Goal: Task Accomplishment & Management: Manage account settings

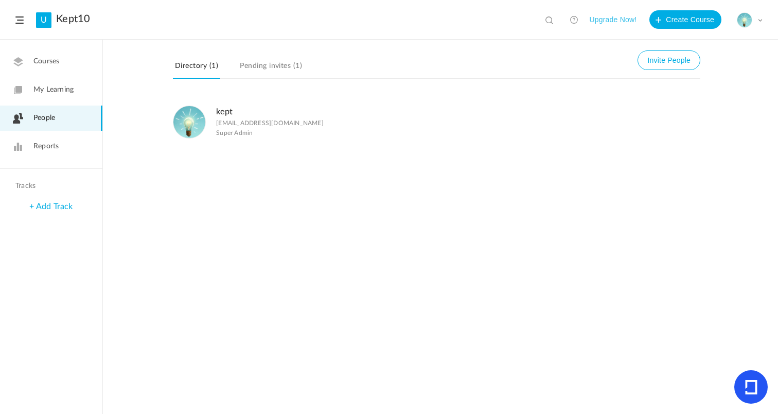
click at [273, 66] on link "Pending invites (1)" at bounding box center [271, 69] width 66 height 20
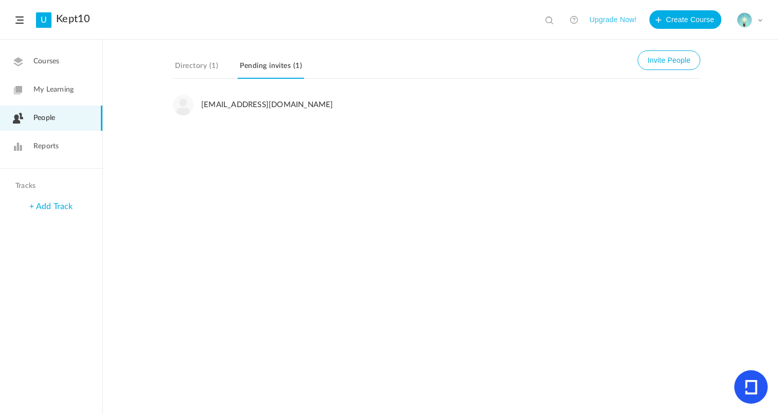
drag, startPoint x: 201, startPoint y: 103, endPoint x: 340, endPoint y: 102, distance: 138.4
click at [340, 102] on span "[EMAIL_ADDRESS][DOMAIN_NAME]" at bounding box center [346, 104] width 290 height 9
copy span "[EMAIL_ADDRESS][DOMAIN_NAME]"
click at [374, 181] on div "[EMAIL_ADDRESS][DOMAIN_NAME]" at bounding box center [440, 254] width 675 height 319
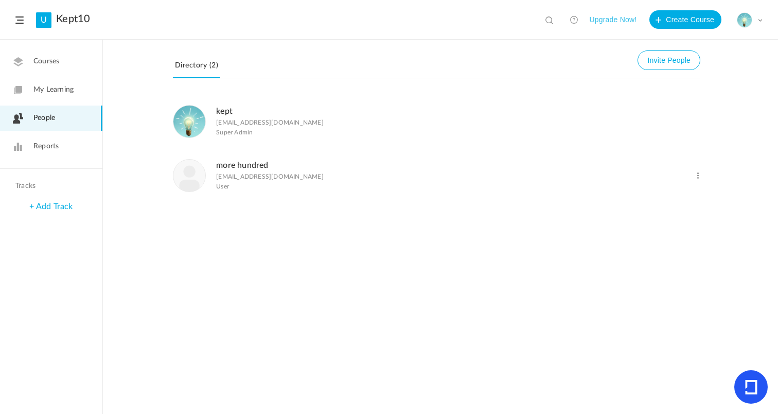
click at [191, 183] on img at bounding box center [189, 176] width 32 height 32
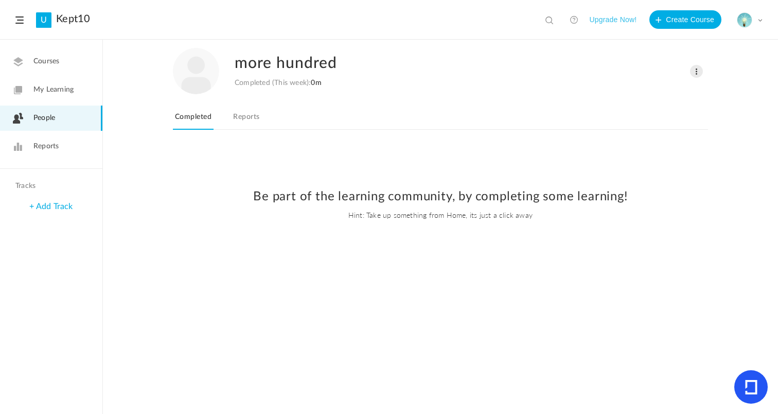
click at [203, 332] on div at bounding box center [440, 280] width 675 height 268
click at [51, 119] on span "People" at bounding box center [44, 118] width 22 height 11
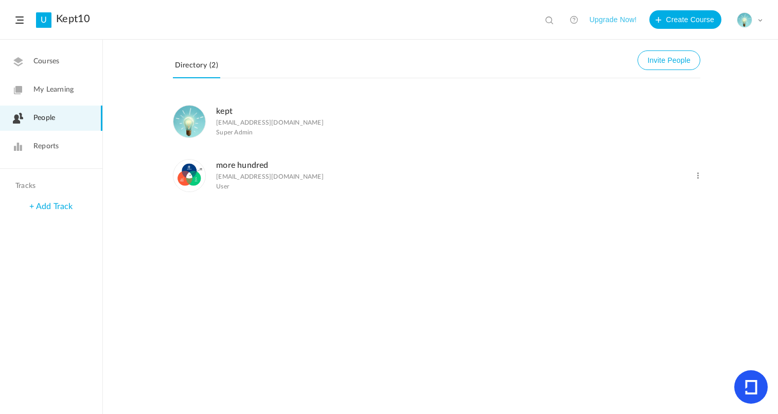
click at [699, 178] on span at bounding box center [698, 176] width 10 height 10
click at [667, 142] on link "Change Role" at bounding box center [664, 136] width 76 height 19
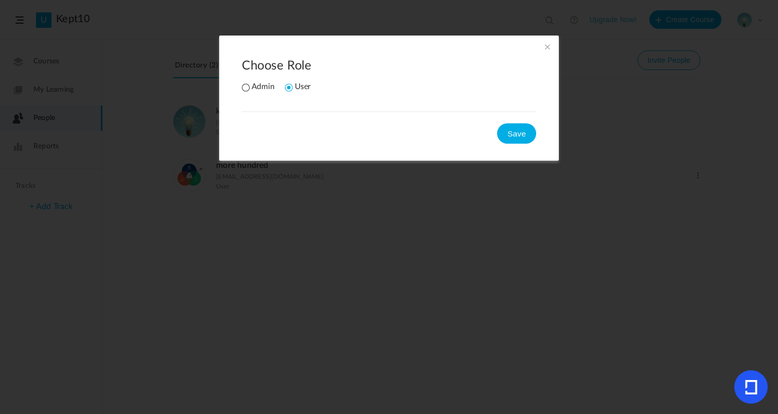
click at [286, 109] on div "Admin User Save" at bounding box center [389, 112] width 294 height 62
click at [248, 88] on li "Admin" at bounding box center [258, 88] width 33 height 10
click at [289, 89] on li "User" at bounding box center [298, 88] width 26 height 10
click at [247, 90] on li "Admin" at bounding box center [258, 88] width 33 height 10
click at [289, 87] on li "User" at bounding box center [298, 88] width 26 height 10
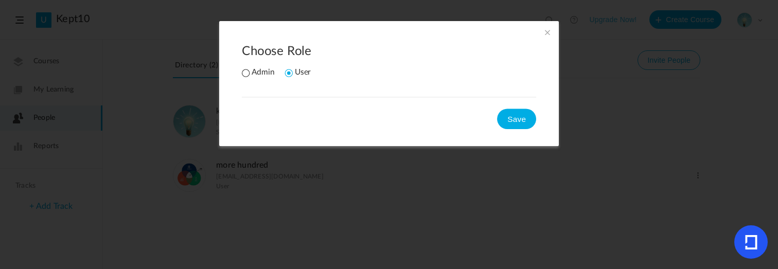
click at [550, 33] on span at bounding box center [547, 32] width 11 height 11
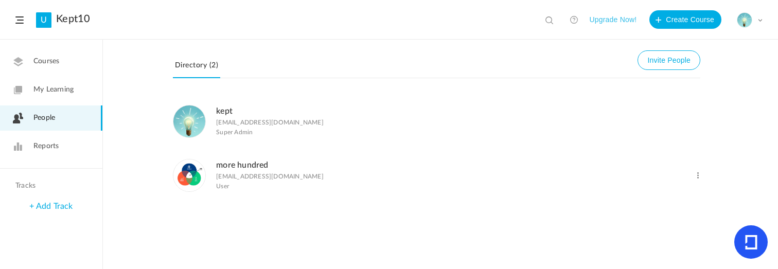
click at [699, 175] on span at bounding box center [698, 176] width 10 height 10
click at [655, 134] on link "Change Role" at bounding box center [664, 136] width 76 height 19
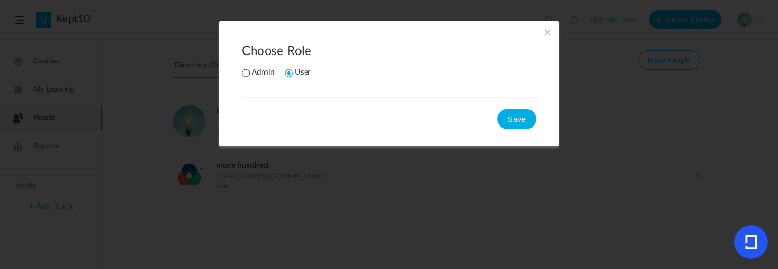
click at [548, 33] on span at bounding box center [547, 32] width 11 height 11
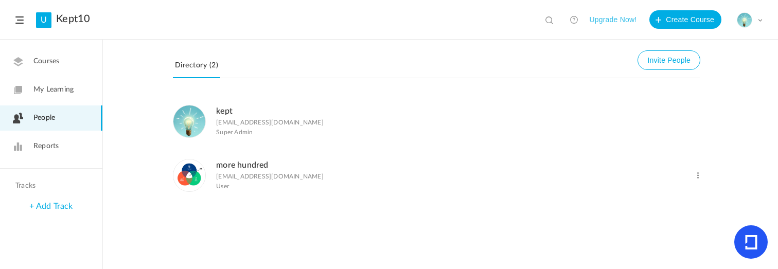
click at [699, 179] on span at bounding box center [698, 176] width 10 height 10
click at [664, 143] on link "Change Role" at bounding box center [664, 136] width 76 height 19
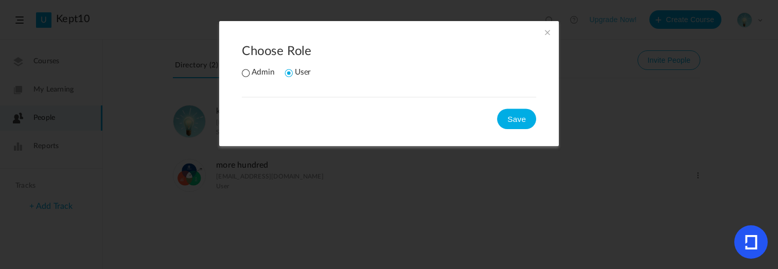
click at [549, 32] on span at bounding box center [547, 32] width 11 height 11
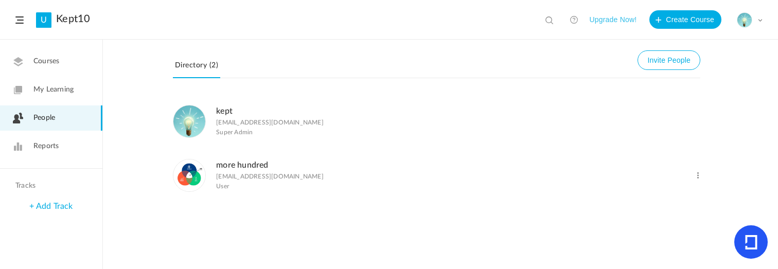
click at [64, 207] on link "+ Add Track" at bounding box center [50, 206] width 43 height 8
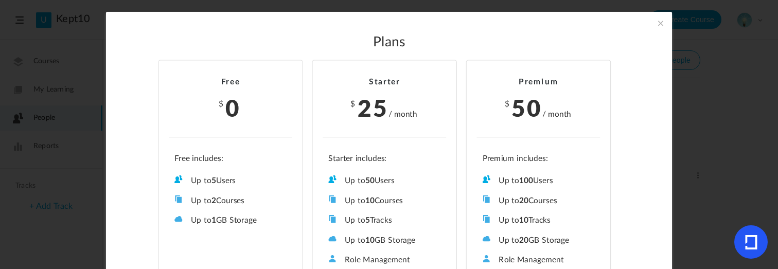
click at [662, 22] on span at bounding box center [660, 22] width 11 height 11
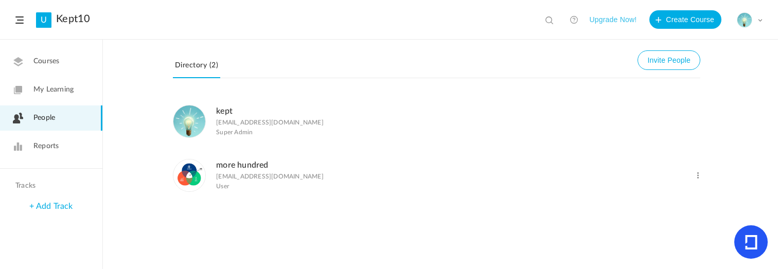
click at [53, 205] on link "+ Add Track" at bounding box center [50, 206] width 43 height 8
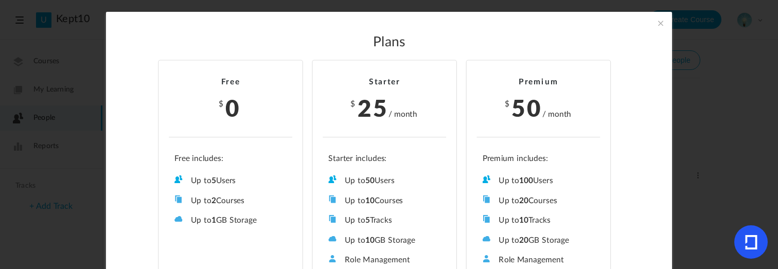
click at [663, 25] on span at bounding box center [660, 22] width 11 height 11
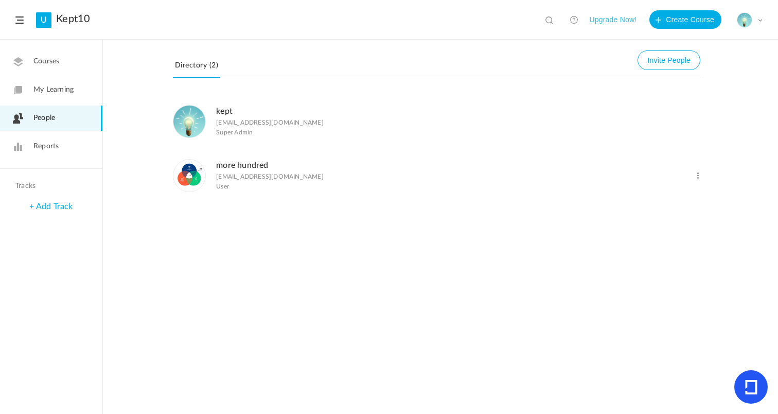
click at [618, 21] on button "Upgrade Now!" at bounding box center [612, 19] width 47 height 19
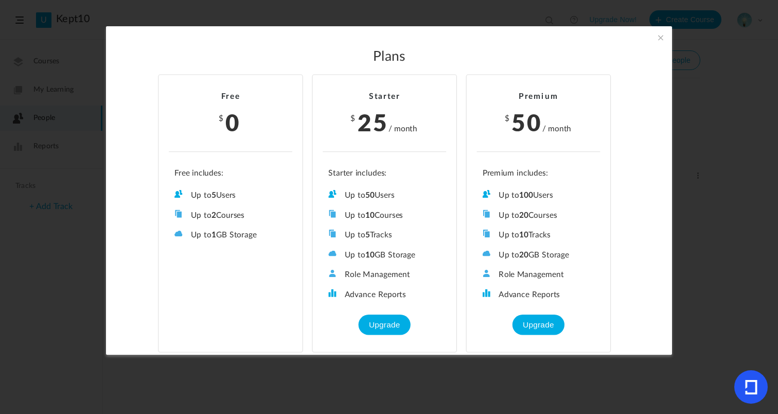
click at [661, 38] on span at bounding box center [660, 37] width 11 height 11
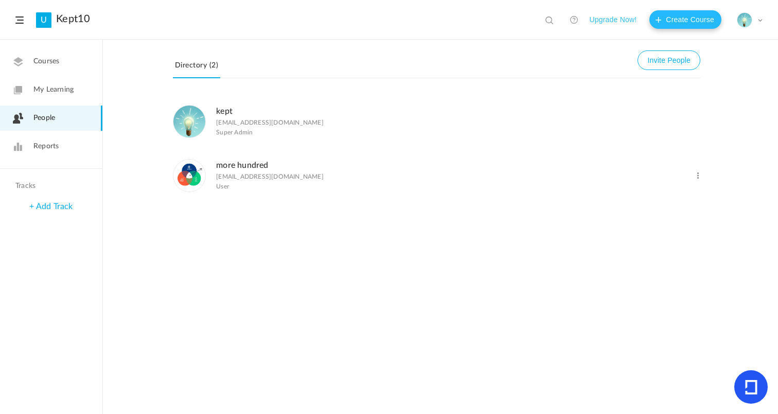
click at [687, 17] on button "Create Course" at bounding box center [685, 19] width 72 height 19
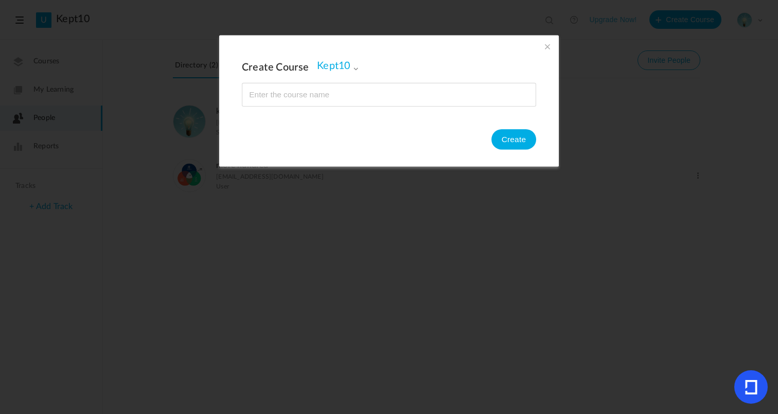
click at [356, 69] on span at bounding box center [356, 69] width 6 height 6
click at [413, 54] on div "Create Course Kept10 Kept10 Create" at bounding box center [389, 101] width 340 height 131
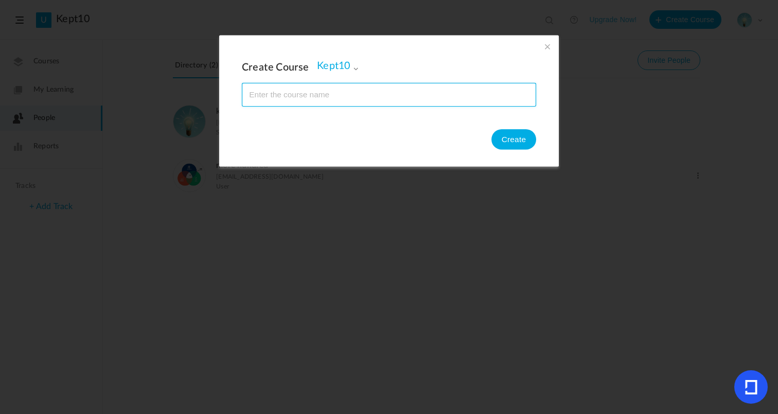
click at [381, 92] on input "name" at bounding box center [388, 94] width 293 height 23
type input "D"
type input "Artificial Intelligence"
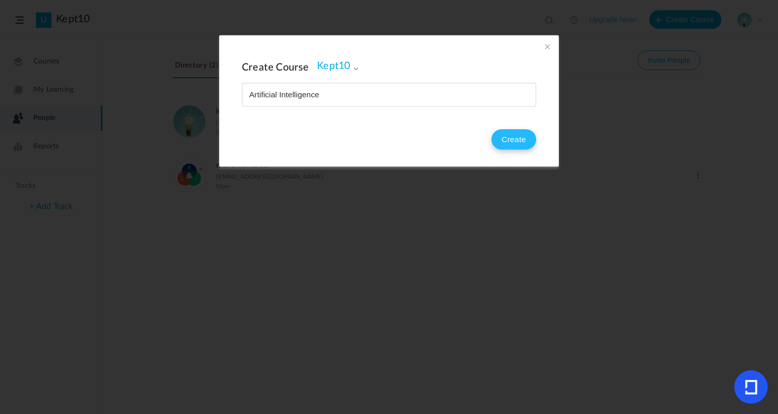
click at [520, 136] on button "Create" at bounding box center [513, 139] width 45 height 21
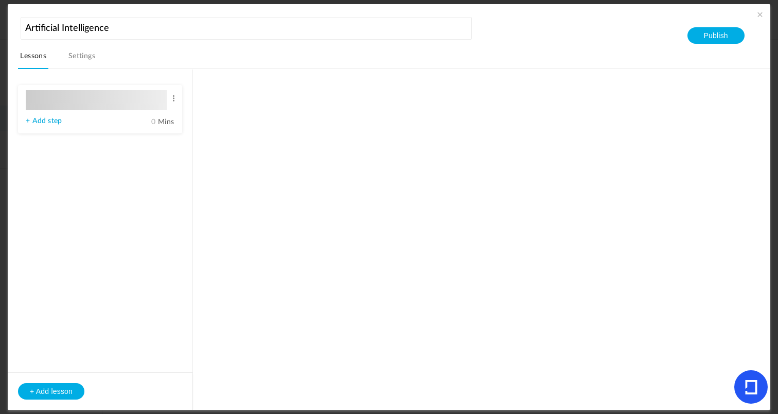
type input "Lesson 1"
type input "0"
type input "Step 1"
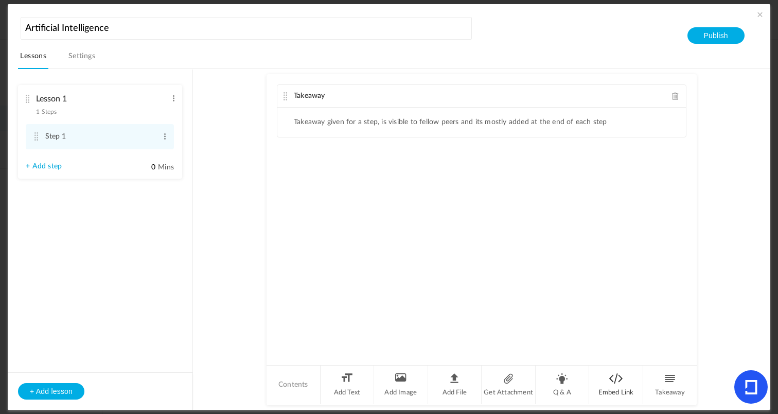
click at [616, 379] on li "Embed Link" at bounding box center [616, 384] width 54 height 39
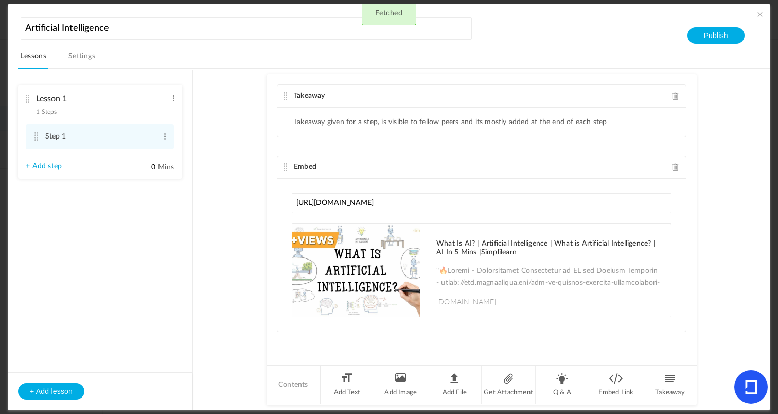
type input "https://youtu.be/ad79nYk2keg?si=Uf3VhJTsTynp0jOM"
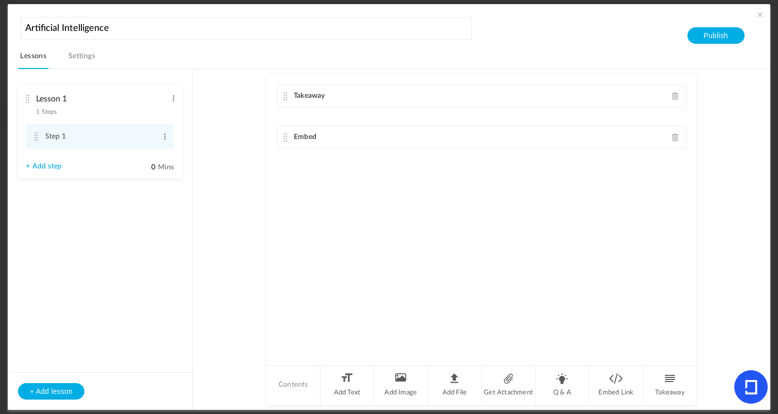
click at [677, 96] on span at bounding box center [675, 96] width 7 height 8
click at [670, 385] on li "Takeaway" at bounding box center [670, 384] width 54 height 39
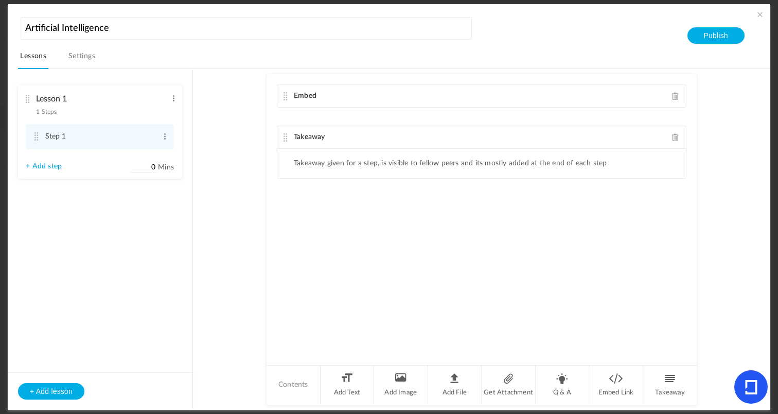
click at [157, 167] on label "0 Mins" at bounding box center [152, 168] width 44 height 13
click at [156, 167] on input "0" at bounding box center [143, 168] width 26 height 10
click at [154, 167] on input "0" at bounding box center [143, 168] width 26 height 10
type input "10"
click at [715, 30] on button "Publish" at bounding box center [716, 35] width 57 height 16
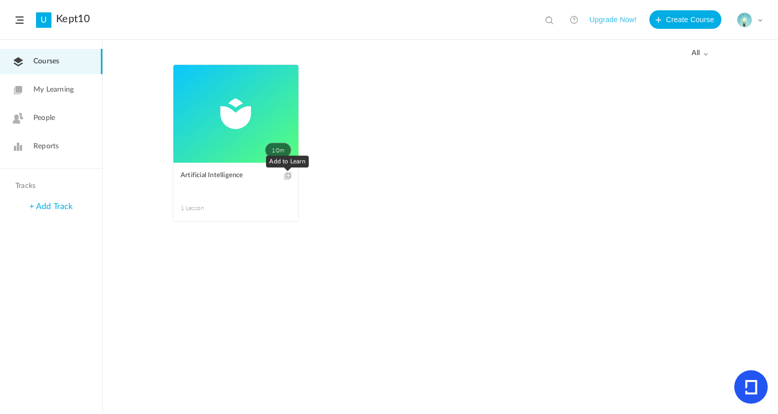
click at [289, 176] on span at bounding box center [288, 176] width 8 height 8
click at [0, 0] on span at bounding box center [0, 0] width 0 height 0
click at [0, 0] on link "Edit" at bounding box center [0, 0] width 0 height 0
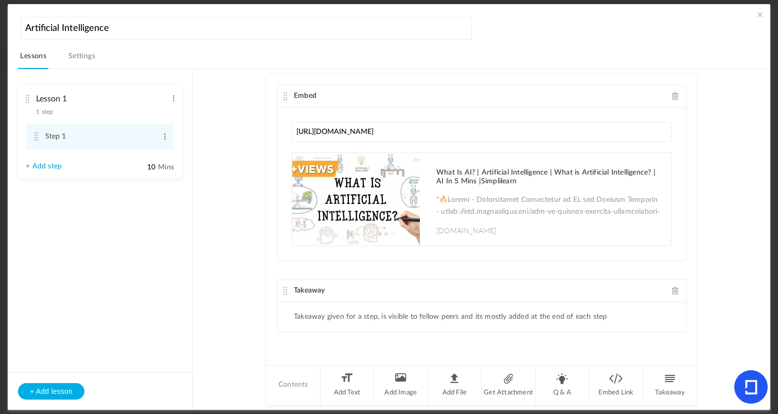
click at [761, 13] on span at bounding box center [760, 14] width 10 height 10
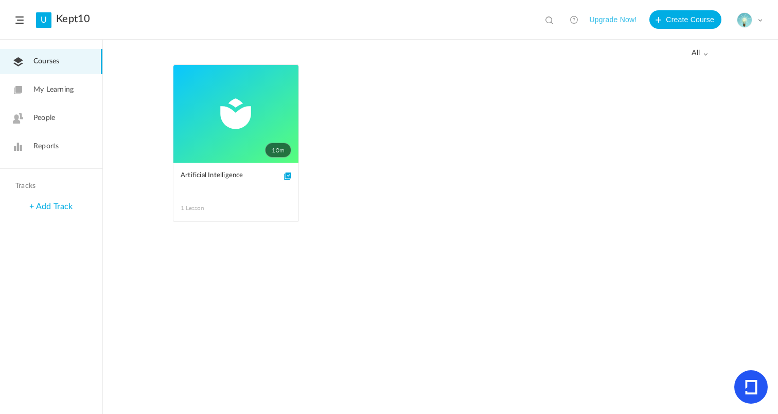
click at [418, 200] on ul "10m Edit Delete Move to draft Artificial Intelligence 1 Lesson This course is n…" at bounding box center [440, 148] width 535 height 168
click at [48, 115] on span "People" at bounding box center [44, 118] width 22 height 11
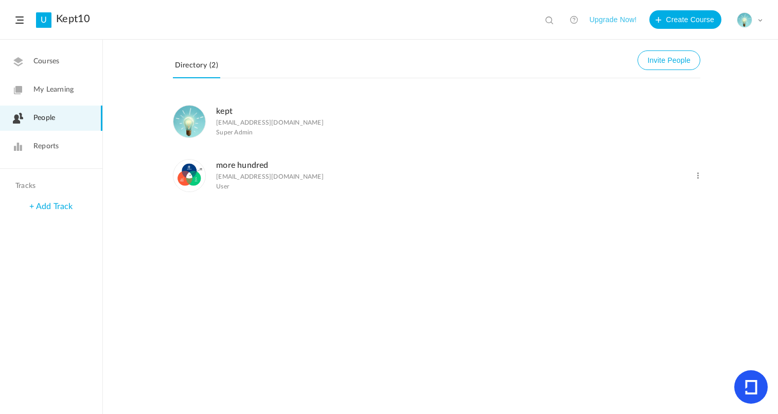
click at [233, 169] on link "more hundred" at bounding box center [242, 165] width 52 height 8
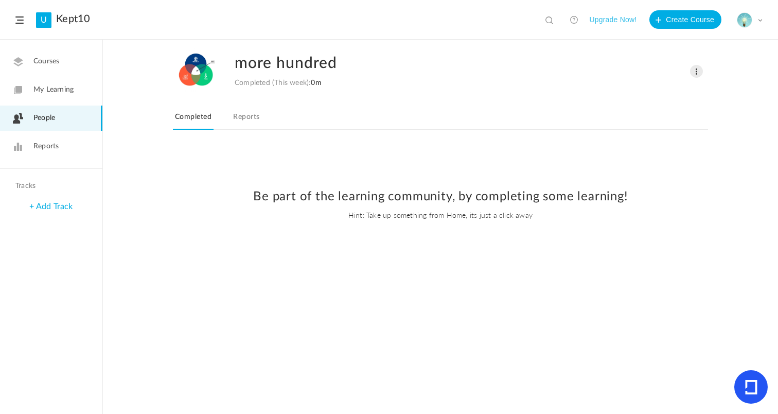
click at [58, 90] on span "My Learning" at bounding box center [53, 89] width 40 height 11
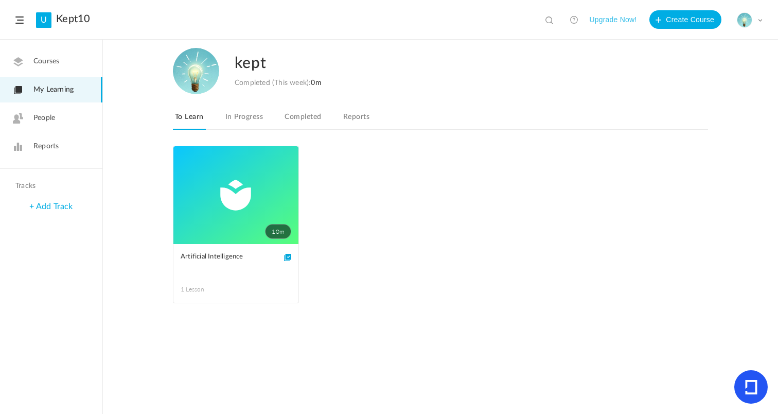
click at [53, 63] on span "Courses" at bounding box center [46, 61] width 26 height 11
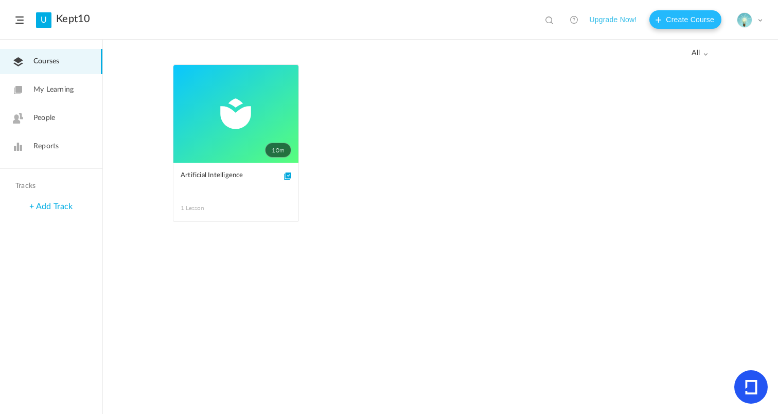
click at [700, 23] on button "Create Course" at bounding box center [685, 19] width 72 height 19
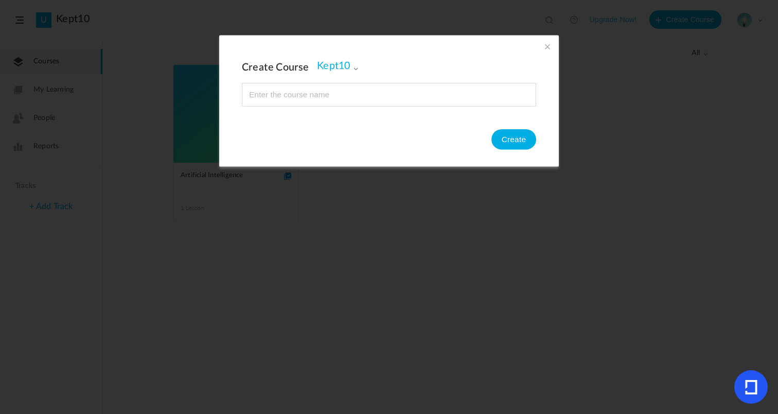
click at [548, 48] on span at bounding box center [547, 46] width 11 height 11
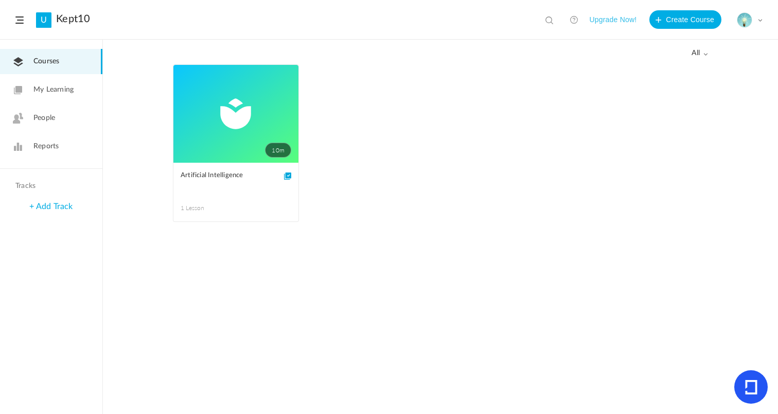
click at [0, 0] on span at bounding box center [0, 0] width 0 height 0
click at [0, 0] on link "Edit" at bounding box center [0, 0] width 0 height 0
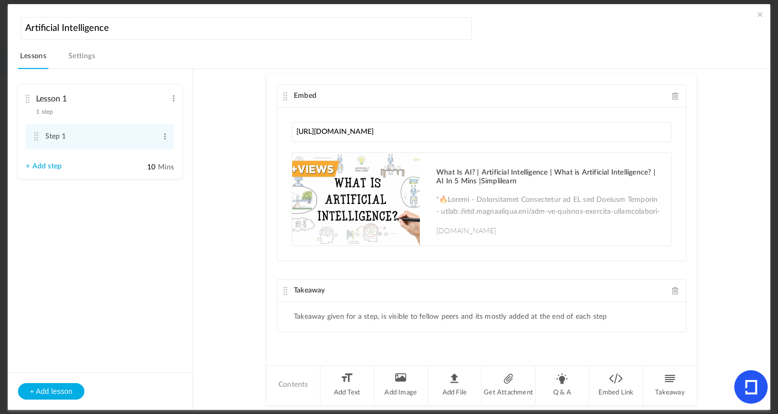
click at [761, 12] on span at bounding box center [760, 14] width 10 height 10
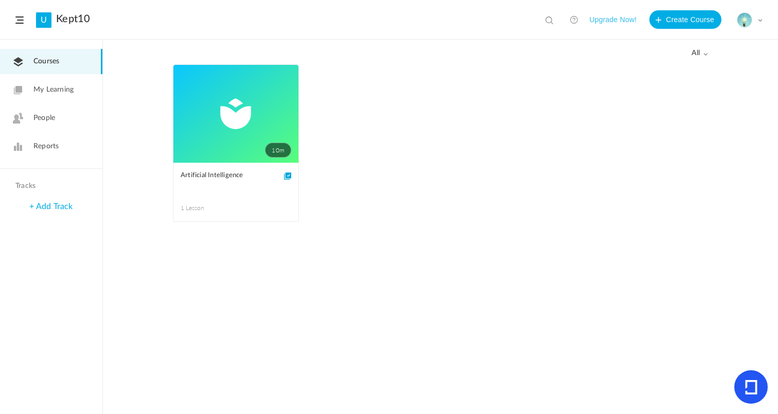
click at [46, 93] on span "My Learning" at bounding box center [53, 89] width 40 height 11
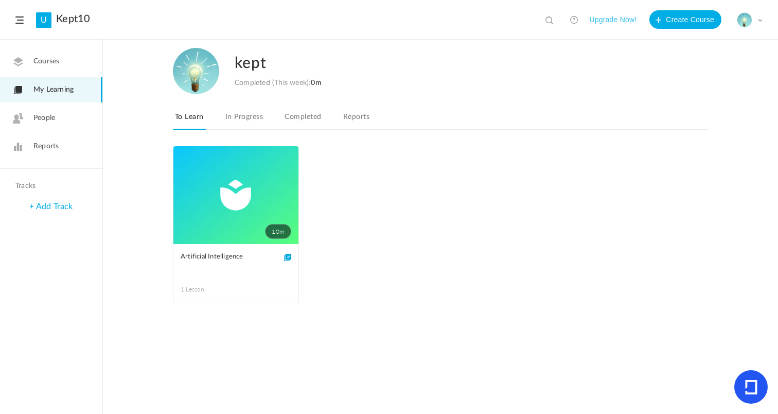
click at [46, 145] on span "Reports" at bounding box center [45, 146] width 25 height 11
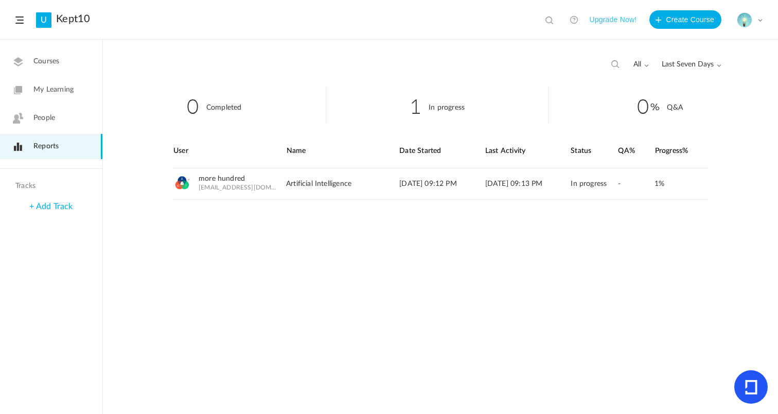
click at [389, 300] on div "0 Completed 1 In progress 0 Q&A User Name Date Started Last Activity 1%" at bounding box center [440, 249] width 675 height 327
click at [53, 86] on span "My Learning" at bounding box center [53, 89] width 40 height 11
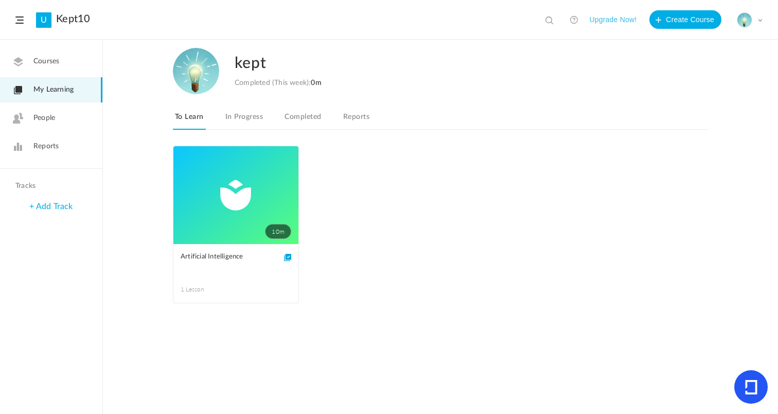
click at [253, 184] on link "10m" at bounding box center [235, 195] width 125 height 98
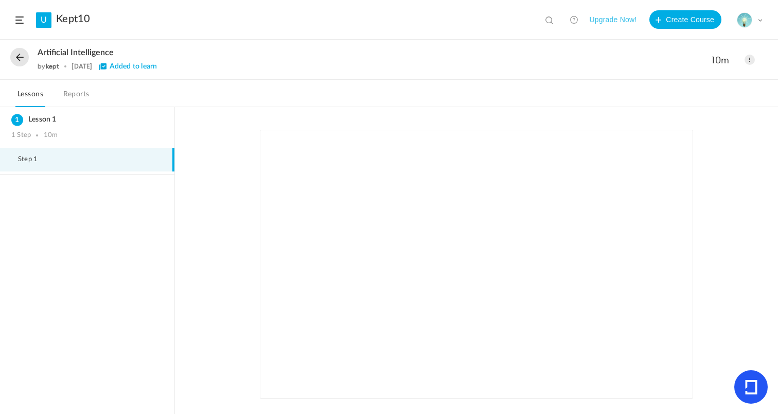
click at [751, 58] on span at bounding box center [750, 60] width 10 height 10
click at [677, 82] on link "Edit" at bounding box center [706, 82] width 97 height 19
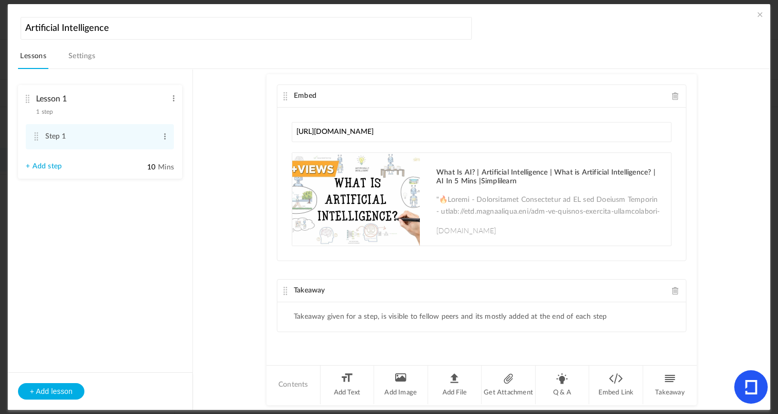
click at [86, 60] on link "Settings" at bounding box center [81, 59] width 31 height 20
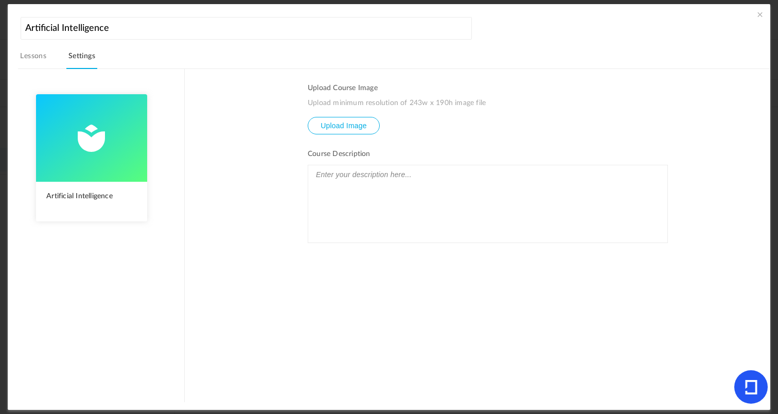
click at [346, 126] on input "file" at bounding box center [343, 132] width 71 height 31
type input "C:\fakepath\pasted image 0.png"
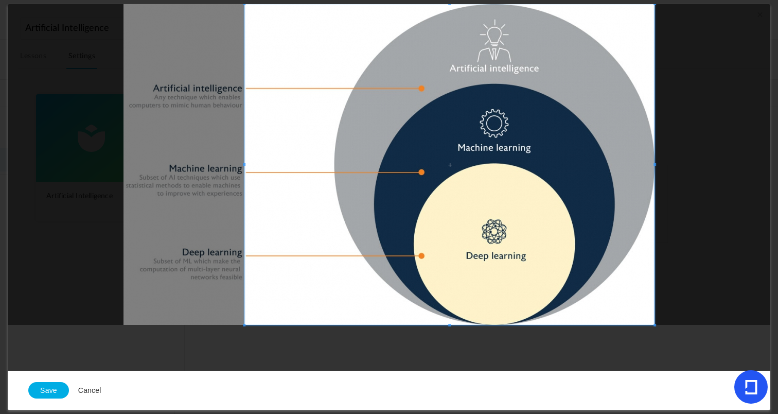
click at [582, 180] on span at bounding box center [449, 164] width 410 height 321
click at [231, 109] on div at bounding box center [389, 164] width 763 height 321
click at [50, 391] on button "Save" at bounding box center [48, 390] width 41 height 16
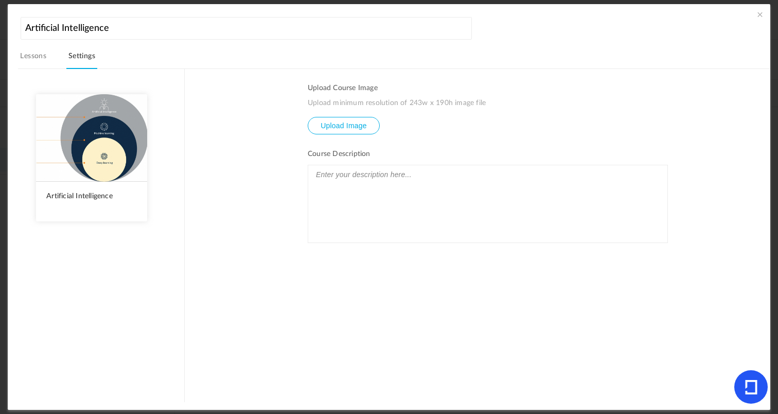
click at [760, 15] on span at bounding box center [760, 14] width 10 height 10
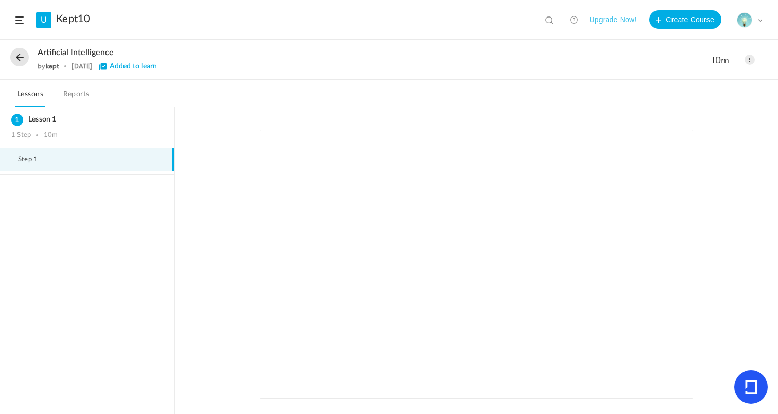
click at [20, 22] on span at bounding box center [19, 19] width 8 height 7
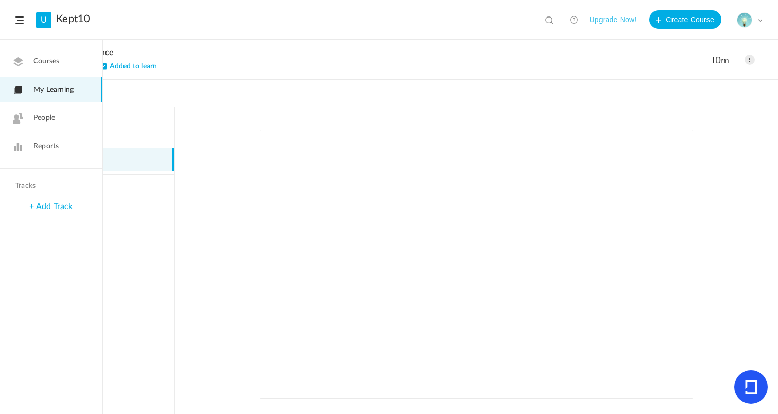
click at [46, 143] on span "Reports" at bounding box center [45, 146] width 25 height 11
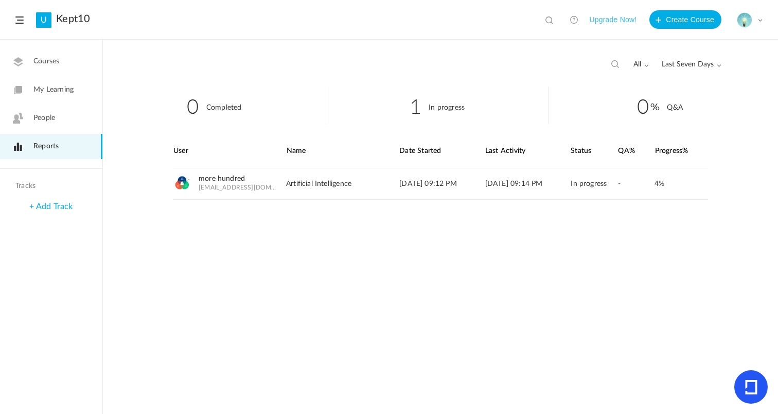
click at [203, 260] on div "0 Completed 1 In progress 0 Q&A User Name Date Started Last Activity 4%" at bounding box center [440, 249] width 675 height 327
click at [59, 205] on link "+ Add Track" at bounding box center [50, 206] width 43 height 8
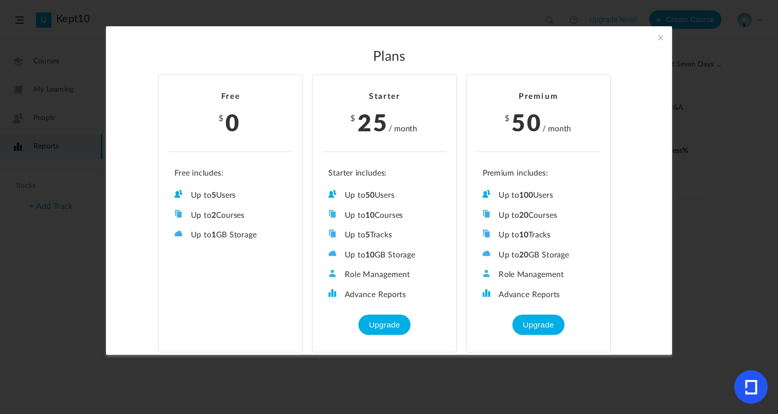
click at [662, 39] on span at bounding box center [660, 37] width 11 height 11
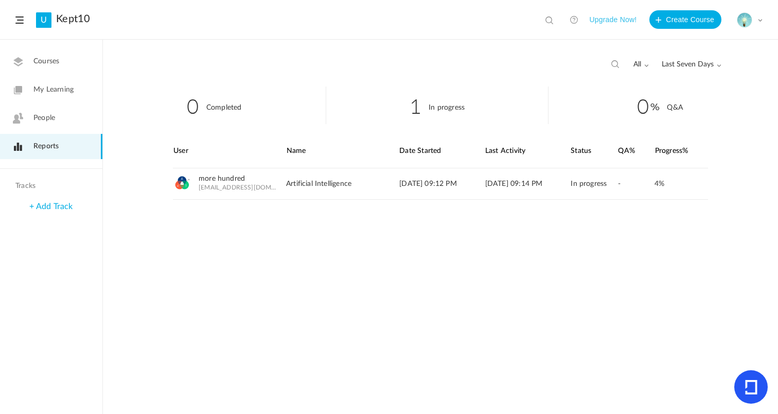
click at [760, 19] on span at bounding box center [760, 19] width 5 height 5
click at [706, 68] on link "University Settings" at bounding box center [713, 64] width 97 height 19
click at [318, 285] on div "0 Completed 1 In progress 0 Q&A User Name Date Started Last Activity 4%" at bounding box center [440, 249] width 675 height 327
click at [760, 19] on span at bounding box center [760, 19] width 5 height 5
click at [706, 84] on link "Current Plan" at bounding box center [713, 83] width 97 height 19
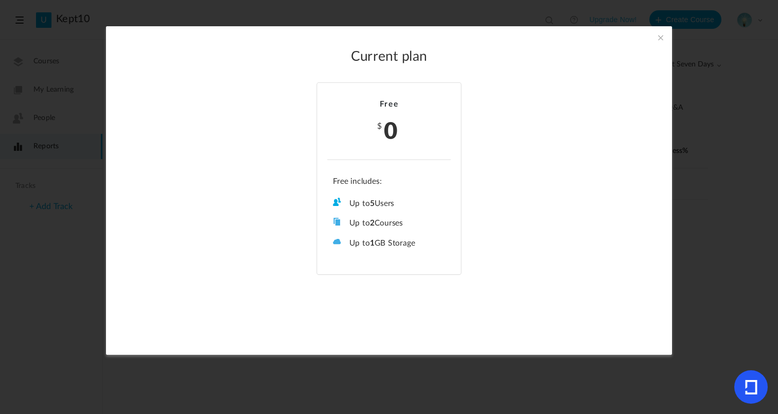
click at [661, 37] on span at bounding box center [660, 37] width 11 height 11
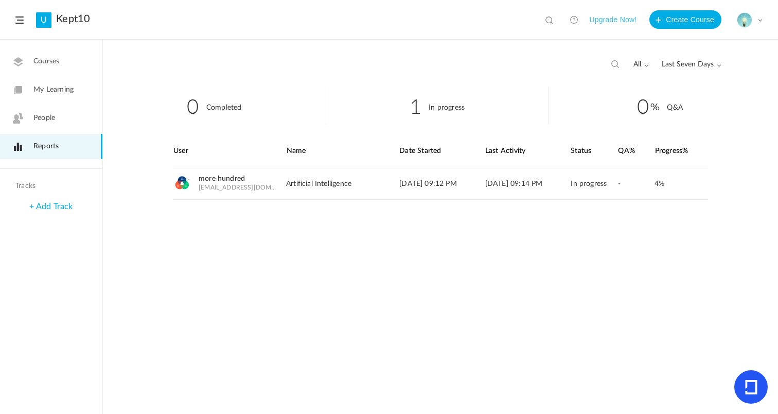
click at [757, 21] on div "My Profile University Settings Current Plan Logout" at bounding box center [750, 19] width 26 height 15
click at [698, 49] on link "My Profile" at bounding box center [713, 45] width 97 height 19
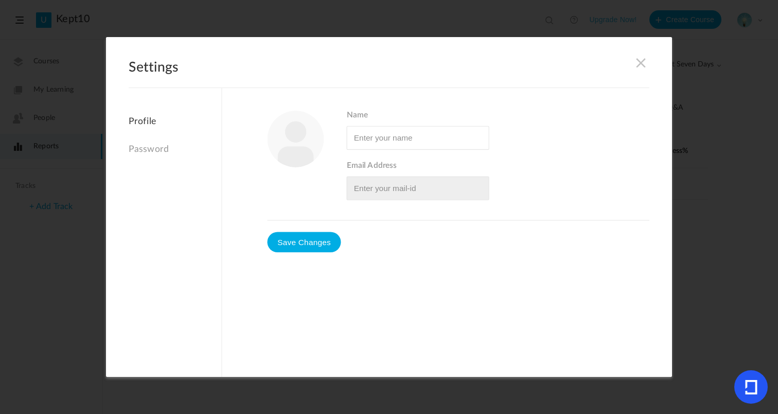
type input "kept"
type input "[EMAIL_ADDRESS][DOMAIN_NAME]"
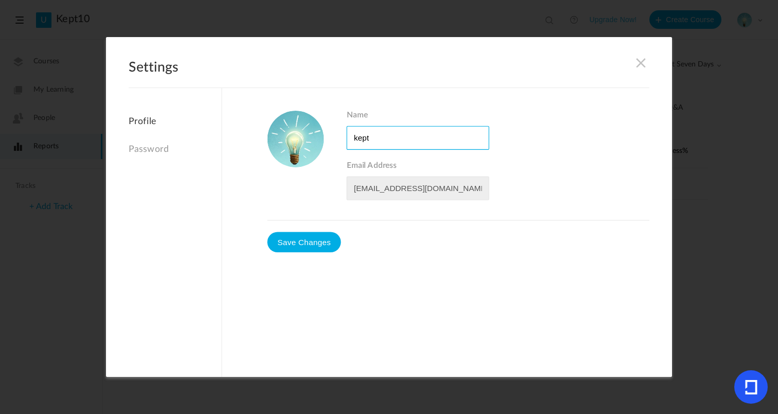
click at [395, 140] on input "Name" at bounding box center [418, 138] width 143 height 24
type input "kept ten"
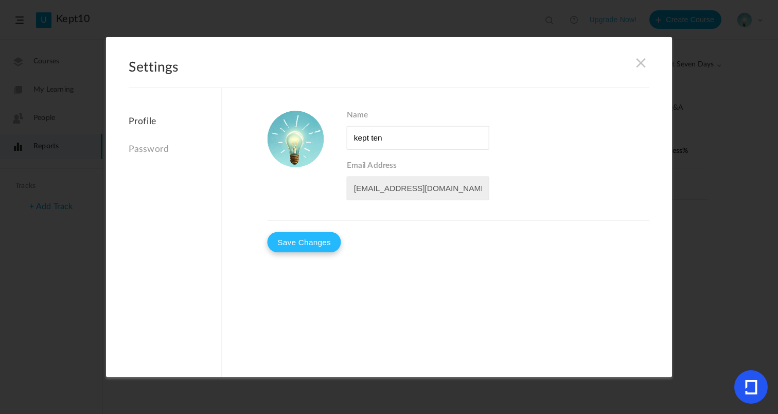
click at [304, 248] on button "Save Changes" at bounding box center [305, 242] width 74 height 21
